Goal: Information Seeking & Learning: Find specific fact

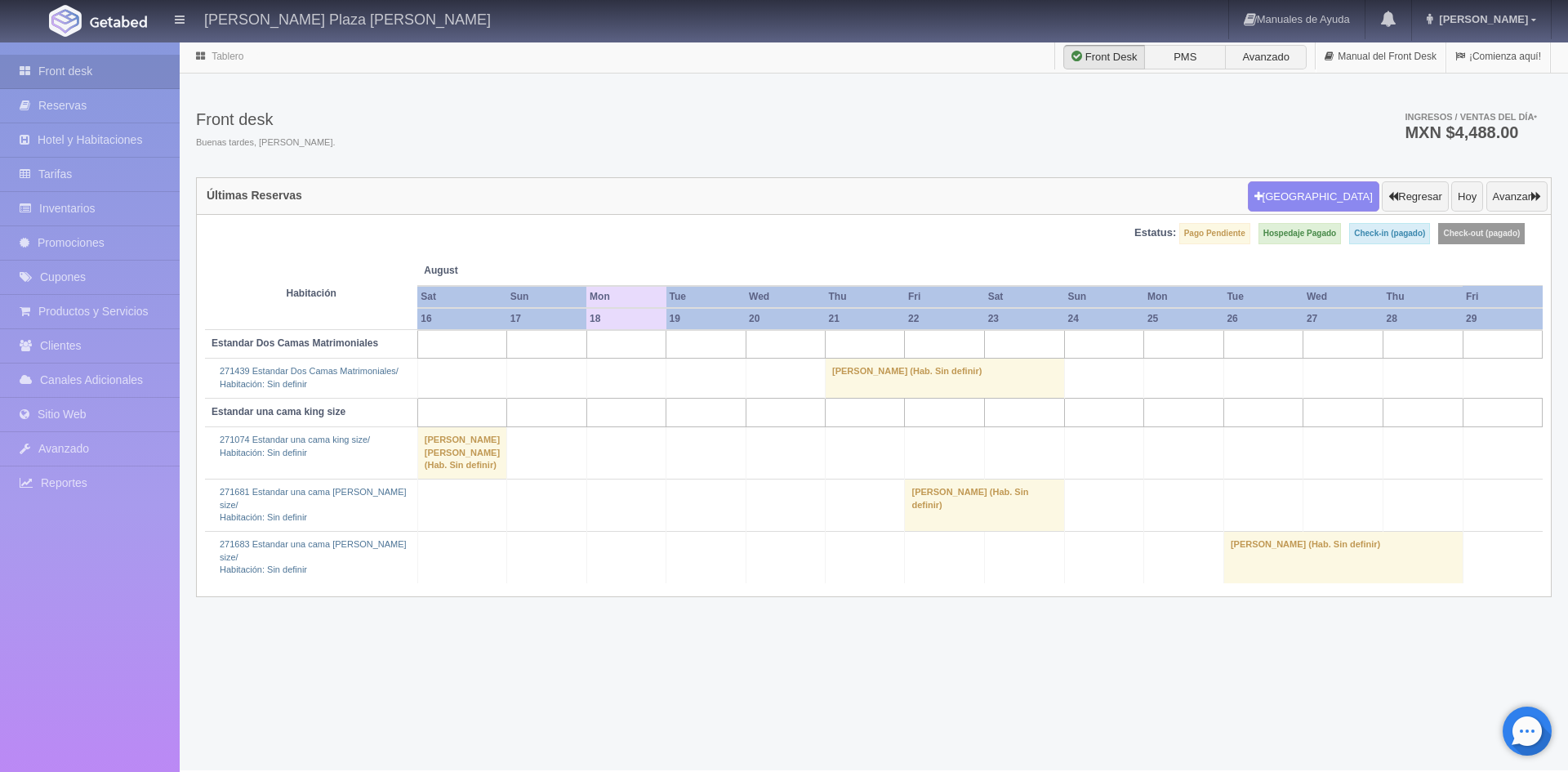
click at [1283, 557] on td "[PERSON_NAME] (Hab. Sin definir)" at bounding box center [1343, 557] width 239 height 52
click at [1320, 517] on link "Más Información" at bounding box center [1342, 520] width 72 height 12
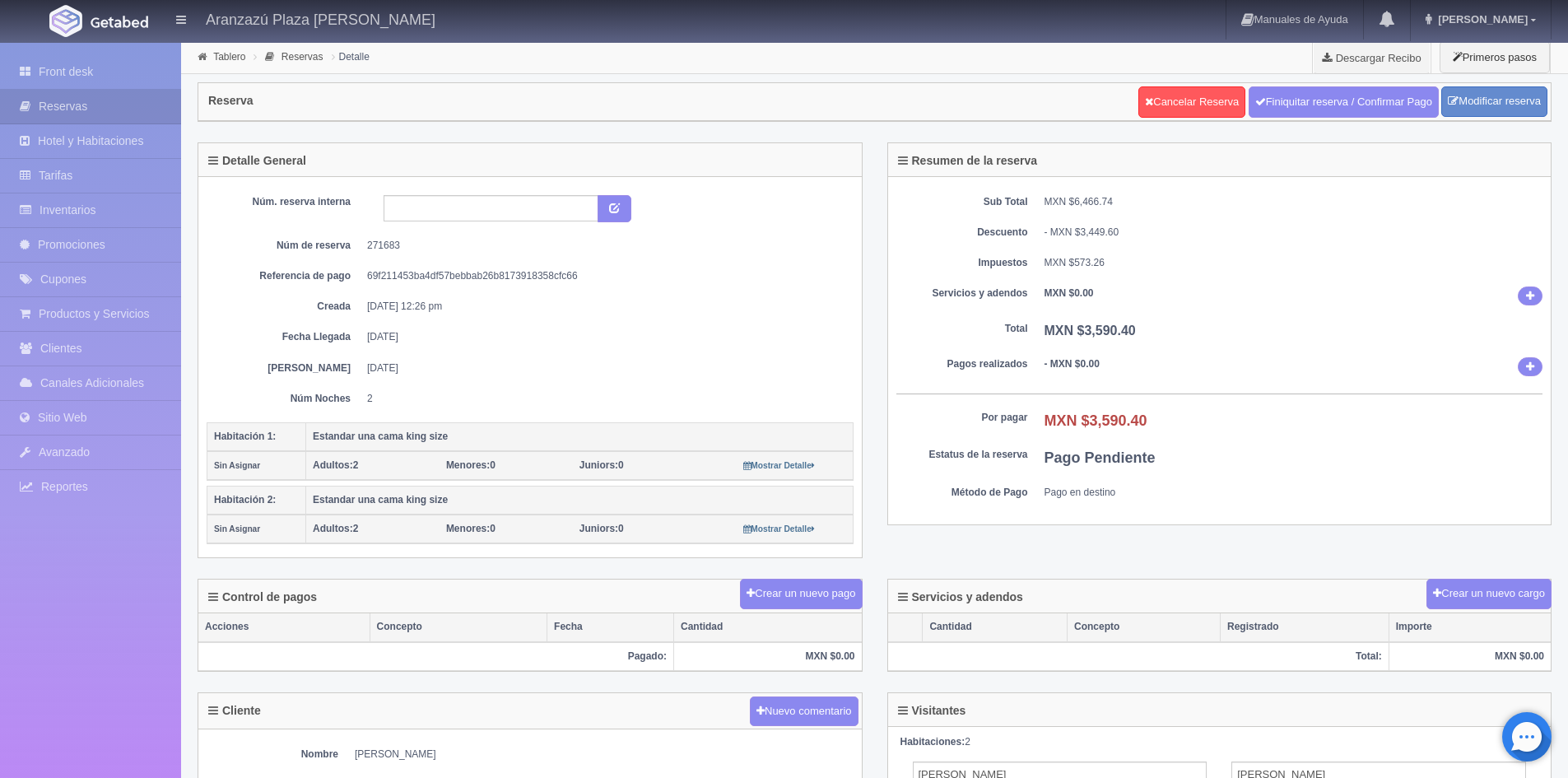
click at [1235, 233] on div "- MXN $3,449.60" at bounding box center [1294, 232] width 499 height 14
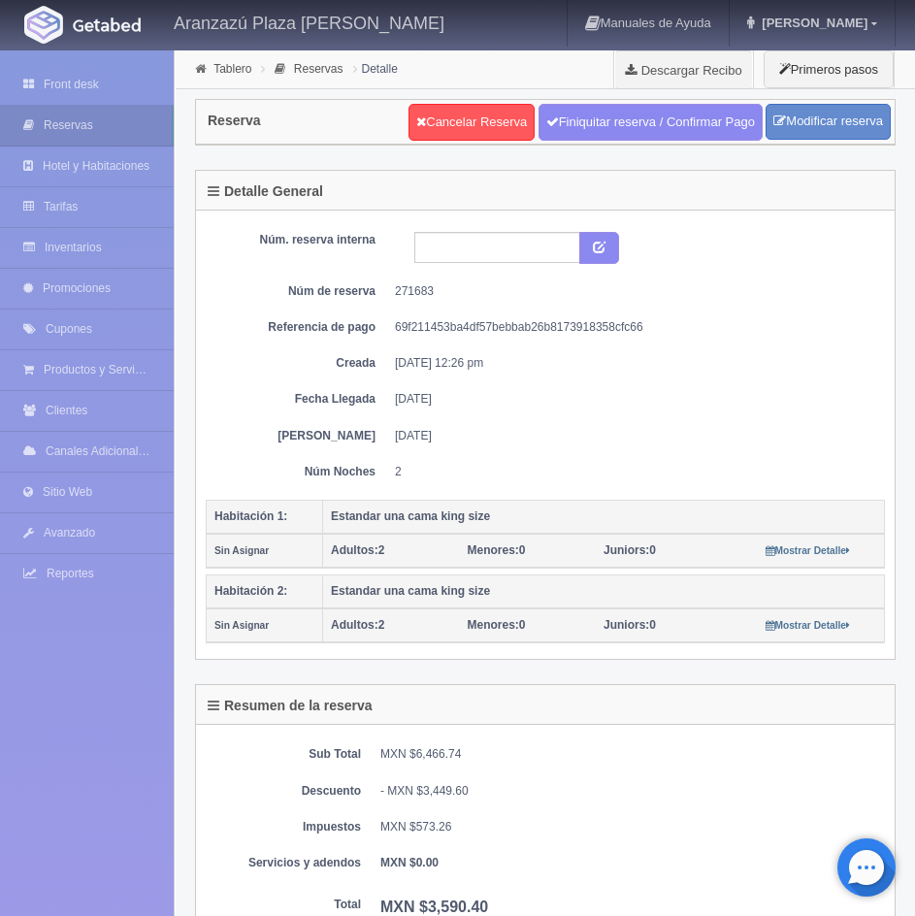
click at [529, 524] on th "Estandar una cama king size" at bounding box center [604, 516] width 562 height 34
drag, startPoint x: 517, startPoint y: 555, endPoint x: 515, endPoint y: 566, distance: 11.8
click at [517, 556] on strong "Menores:" at bounding box center [492, 550] width 51 height 14
click at [500, 628] on strong "Menores:" at bounding box center [492, 625] width 51 height 14
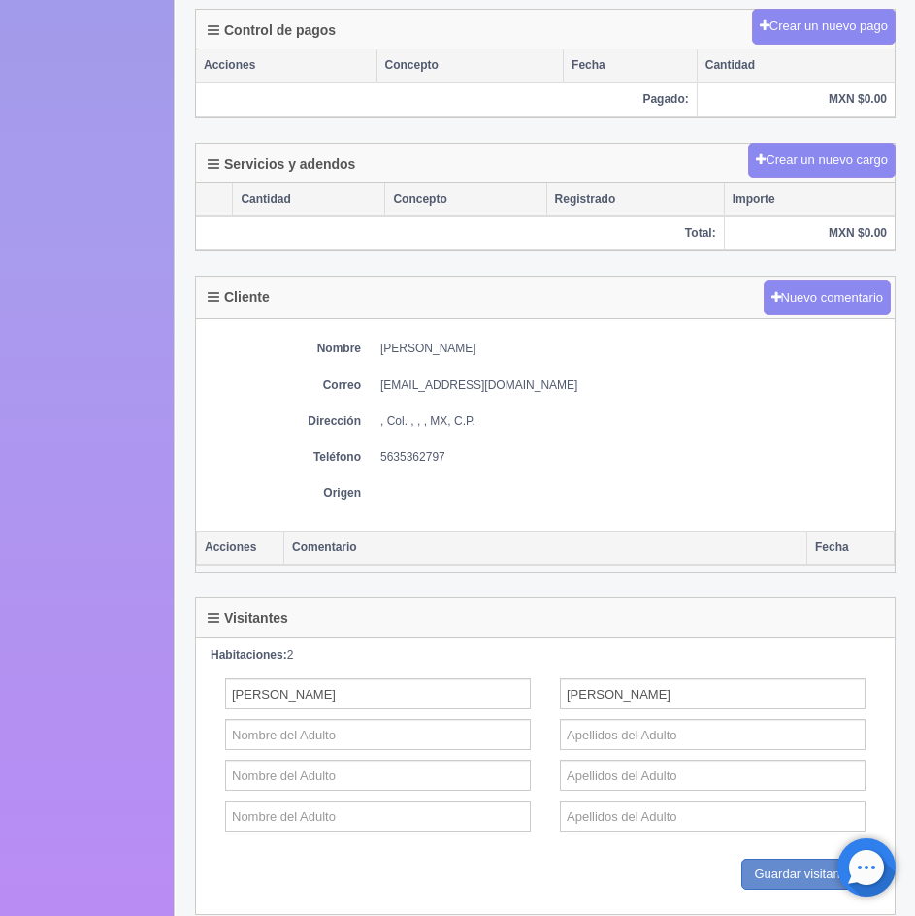
scroll to position [1261, 0]
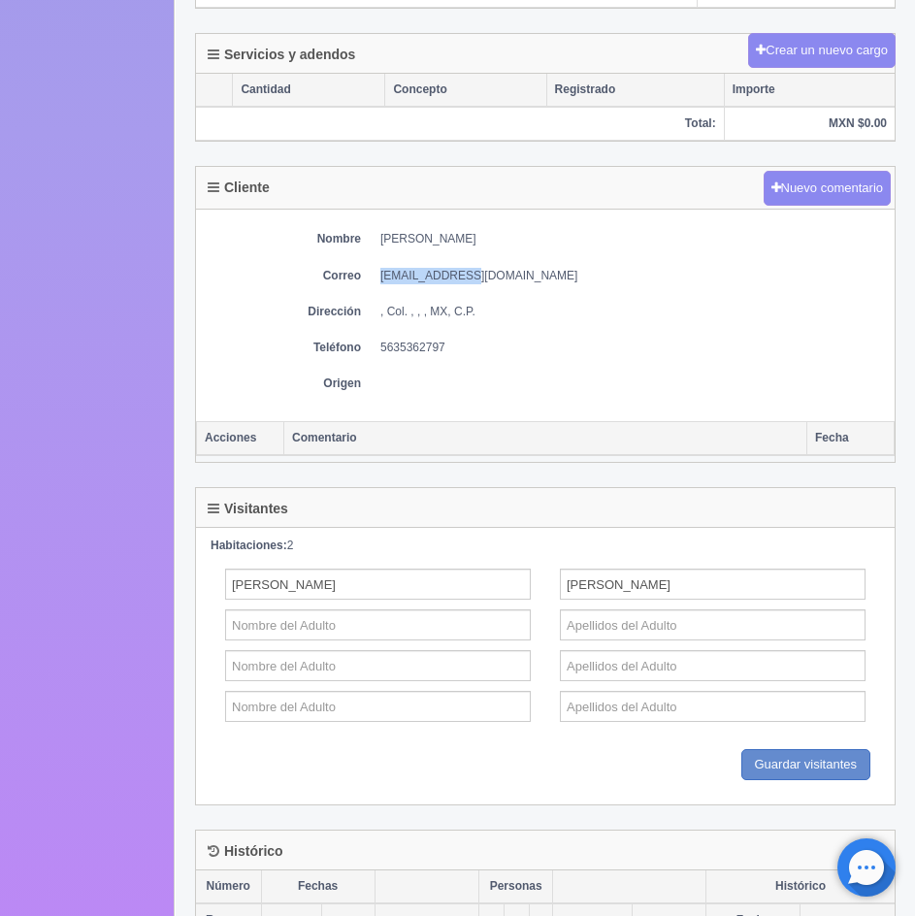
drag, startPoint x: 493, startPoint y: 276, endPoint x: 381, endPoint y: 275, distance: 111.5
click at [381, 275] on dd "[EMAIL_ADDRESS][DOMAIN_NAME]" at bounding box center [632, 276] width 504 height 16
copy dd "[EMAIL_ADDRESS][DOMAIN_NAME]"
